Goal: Transaction & Acquisition: Purchase product/service

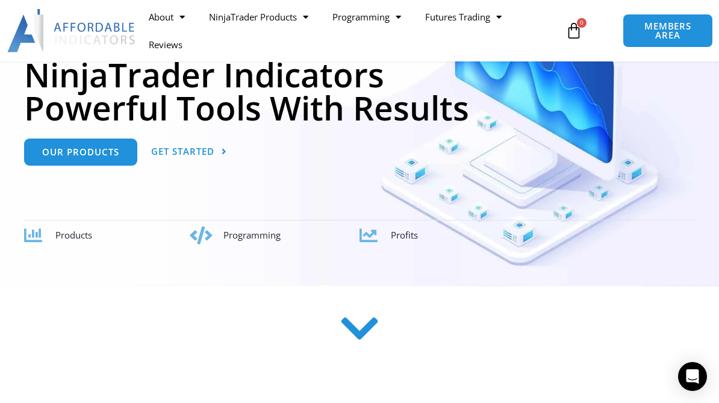
scroll to position [183, 0]
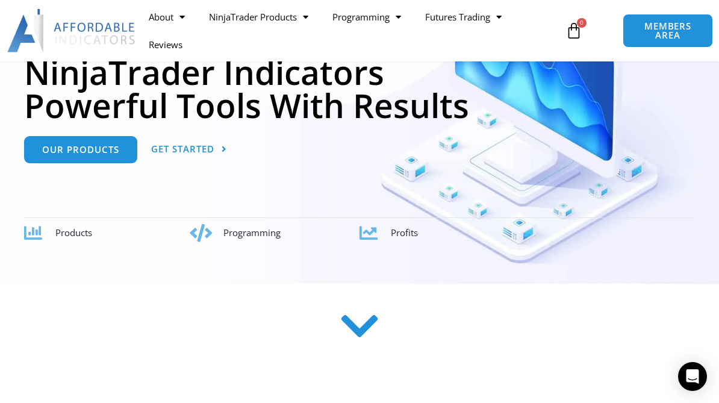
click at [85, 163] on link "Our Products" at bounding box center [80, 149] width 113 height 27
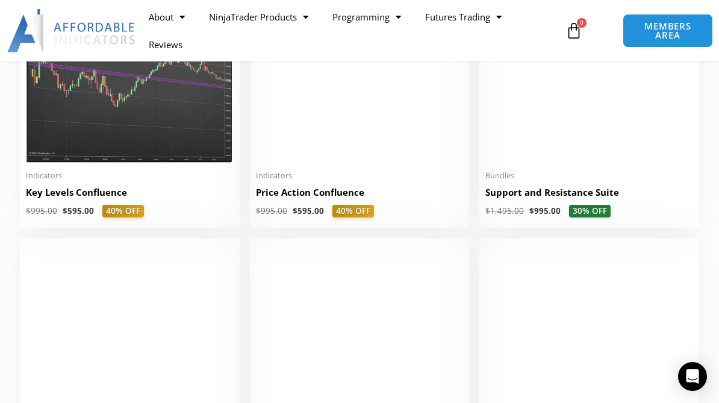
scroll to position [1647, 0]
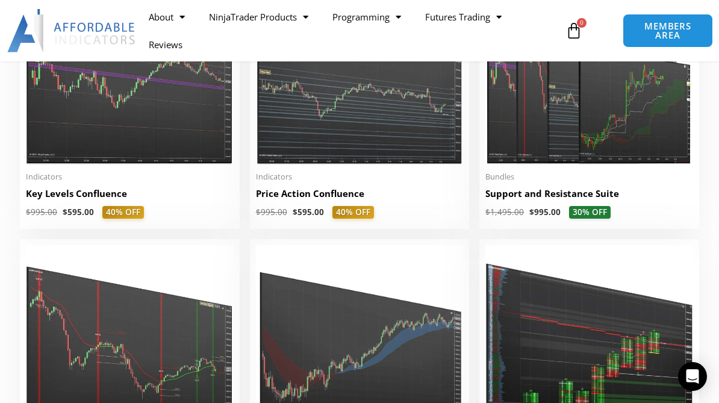
click at [284, 25] on link "NinjaTrader Products" at bounding box center [259, 17] width 124 height 28
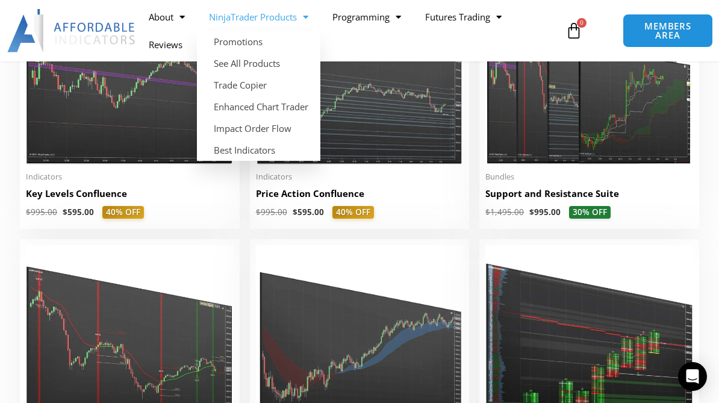
click at [243, 90] on link "Trade Copier" at bounding box center [259, 85] width 124 height 22
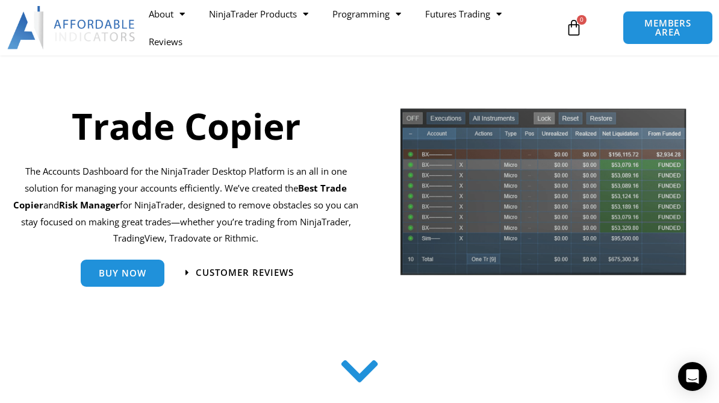
scroll to position [77, 0]
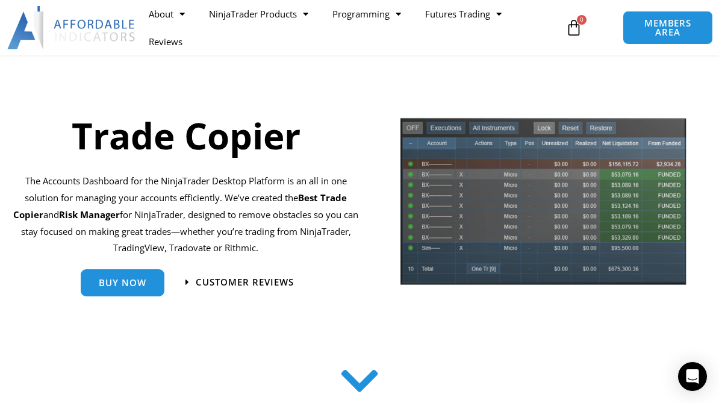
click at [124, 287] on span "Buy Now" at bounding box center [123, 282] width 48 height 9
